Goal: Use online tool/utility

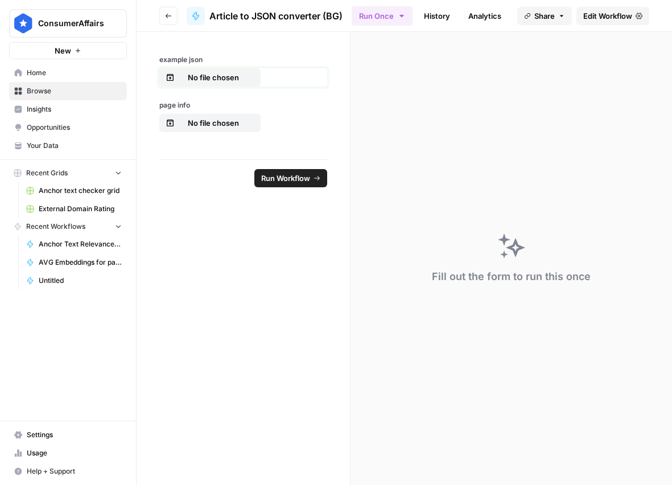
click at [211, 79] on p "No file chosen" at bounding box center [213, 77] width 73 height 11
click at [213, 117] on p "No file chosen" at bounding box center [213, 122] width 73 height 11
